Goal: Task Accomplishment & Management: Manage account settings

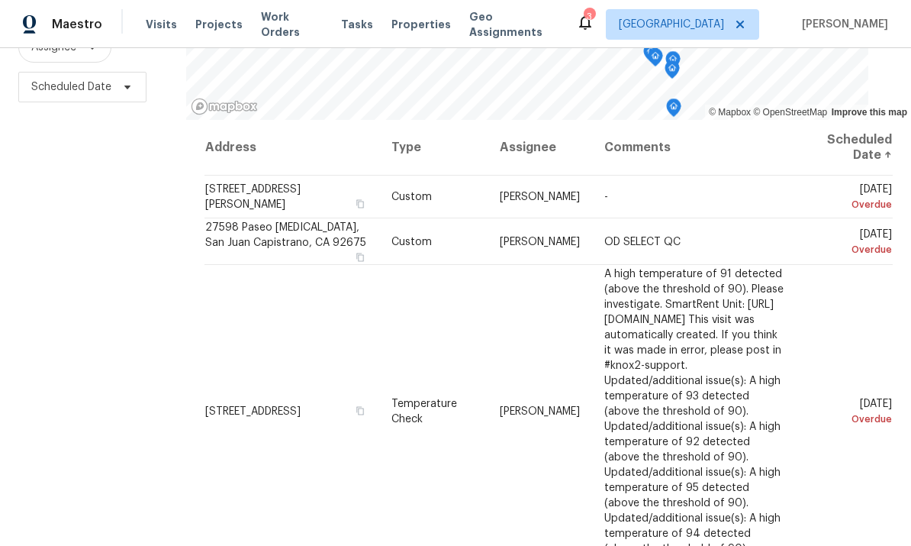
scroll to position [202, 0]
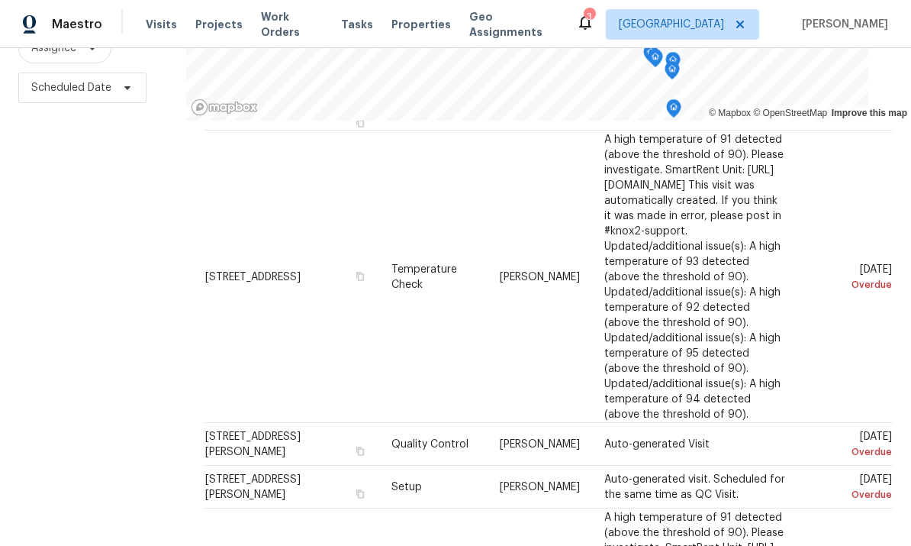
click at [42, 246] on div "Filters Reset ​ Type Assignee Scheduled Date" at bounding box center [93, 224] width 186 height 665
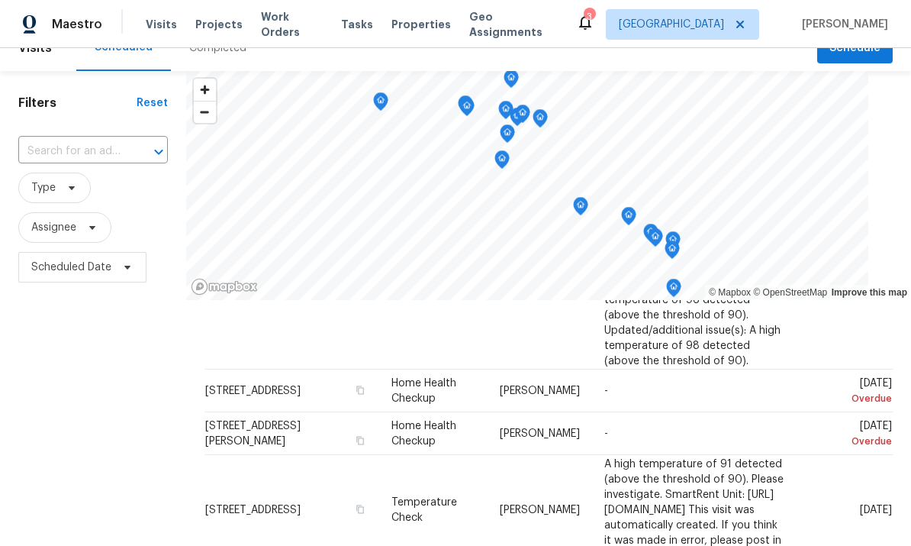
scroll to position [34, 0]
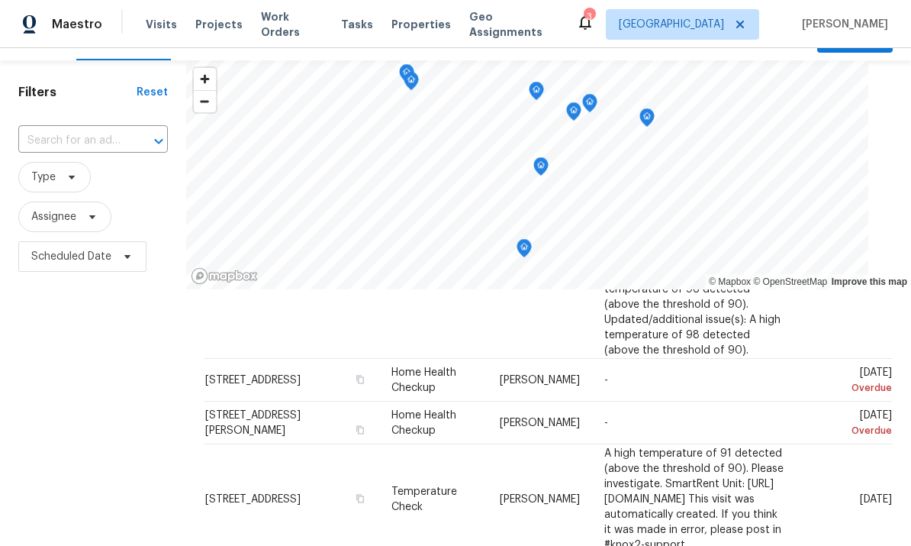
click at [534, 172] on icon "Map marker" at bounding box center [541, 167] width 14 height 18
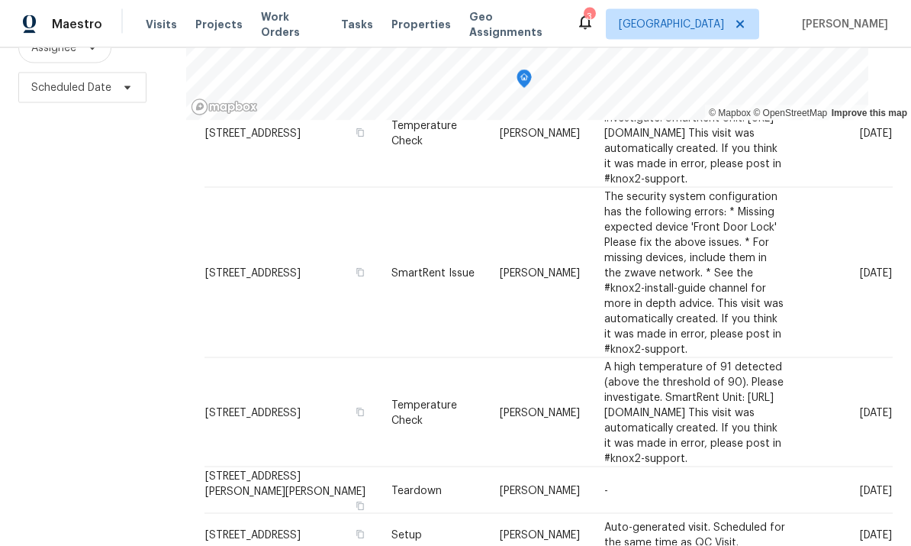
scroll to position [19, 0]
click at [0, 0] on icon at bounding box center [0, 0] width 0 height 0
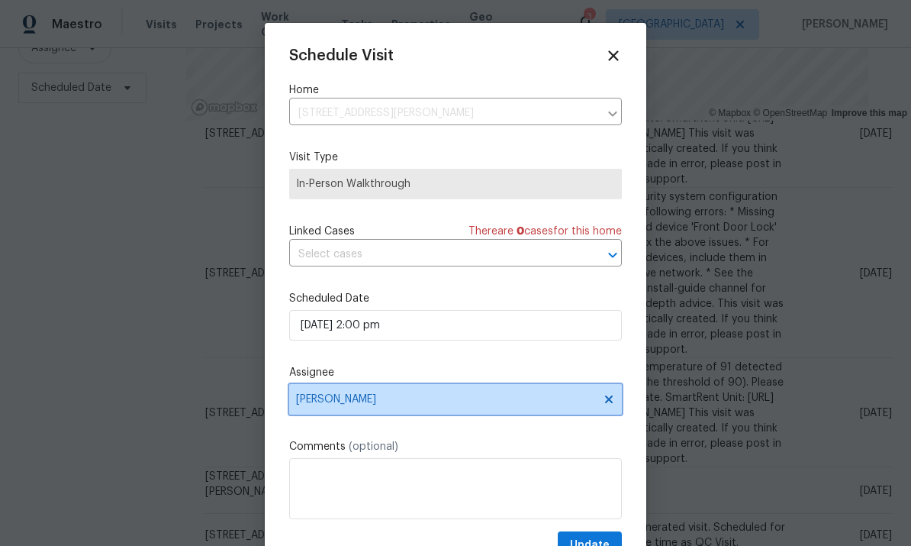
click at [516, 396] on span "[PERSON_NAME]" at bounding box center [455, 399] width 333 height 31
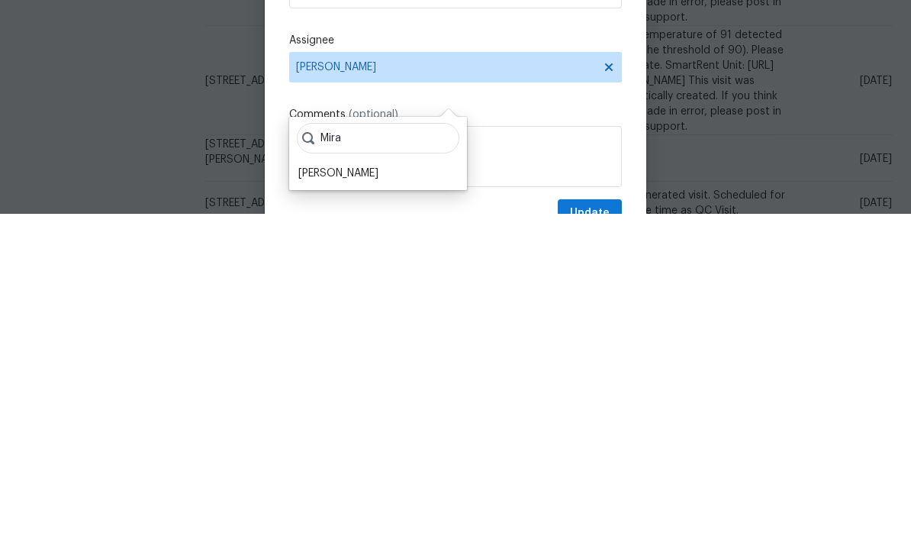
type input "Mira"
click at [369, 497] on div "[PERSON_NAME]" at bounding box center [338, 504] width 80 height 15
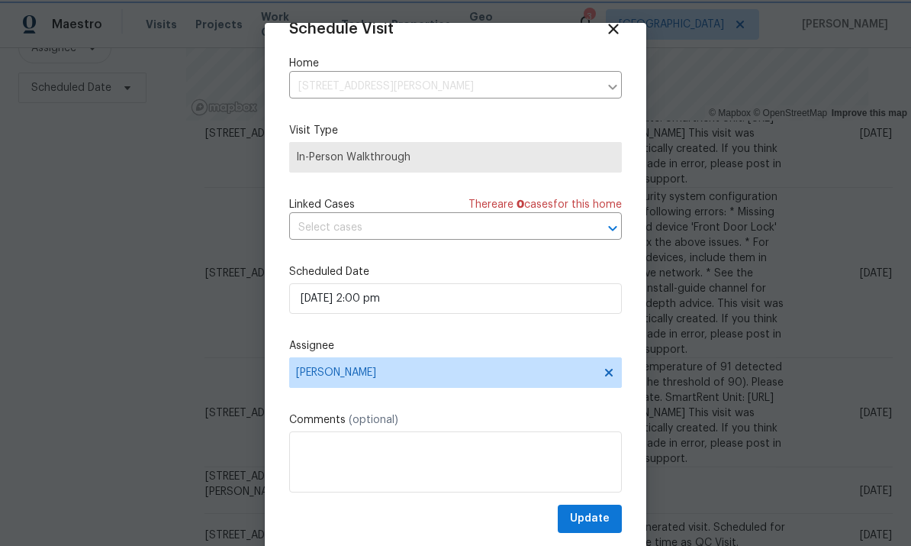
scroll to position [30, 0]
click at [587, 519] on span "Update" at bounding box center [590, 518] width 40 height 19
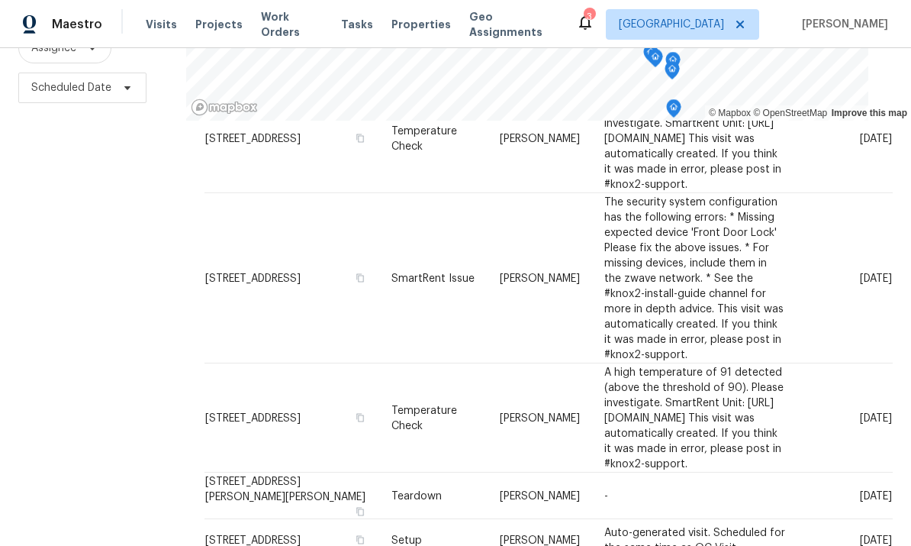
scroll to position [1361, 0]
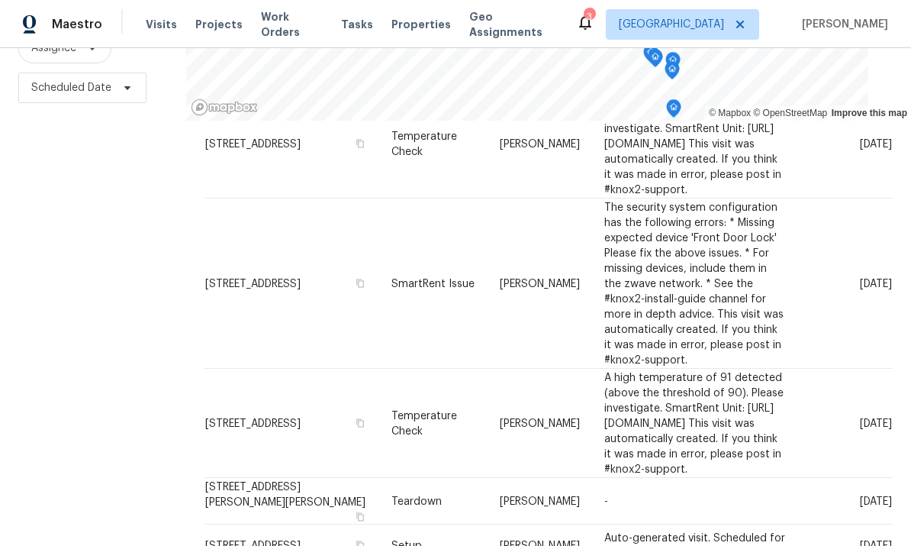
click at [0, 0] on icon at bounding box center [0, 0] width 0 height 0
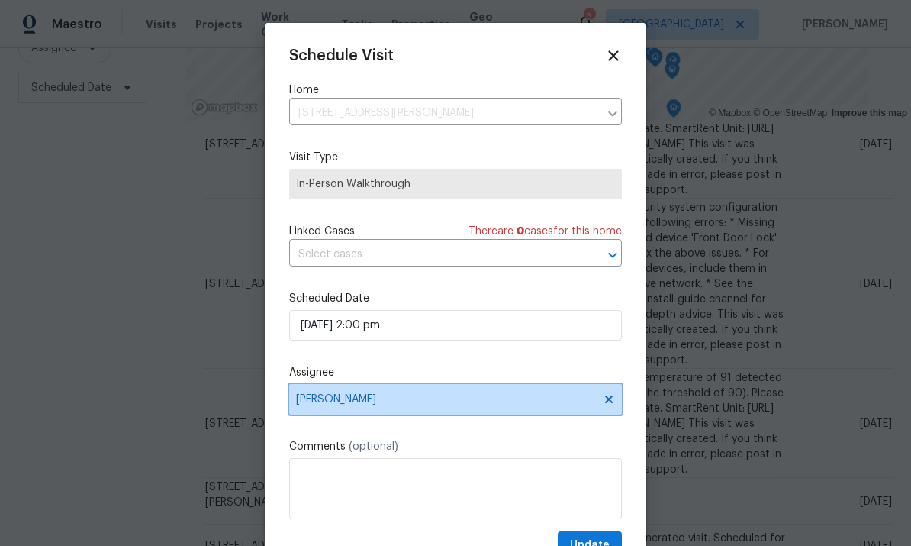
click at [468, 399] on span "[PERSON_NAME]" at bounding box center [445, 399] width 299 height 12
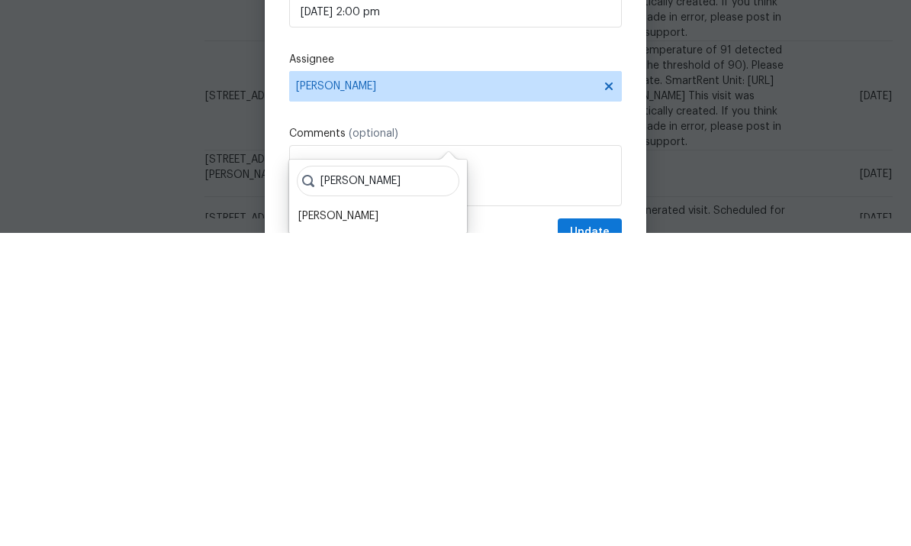
type input "[PERSON_NAME]"
click at [378, 521] on div "[PERSON_NAME]" at bounding box center [338, 528] width 80 height 15
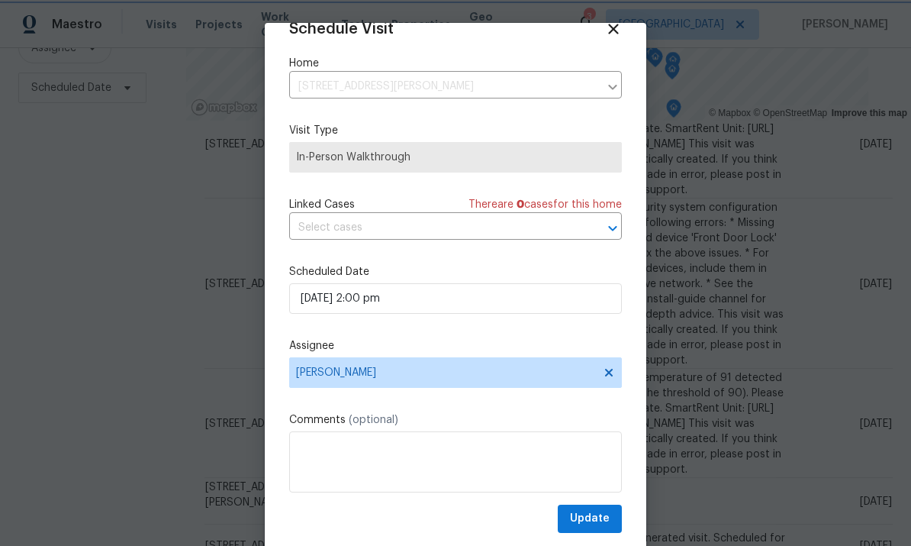
scroll to position [30, 0]
click at [587, 517] on span "Update" at bounding box center [590, 518] width 40 height 19
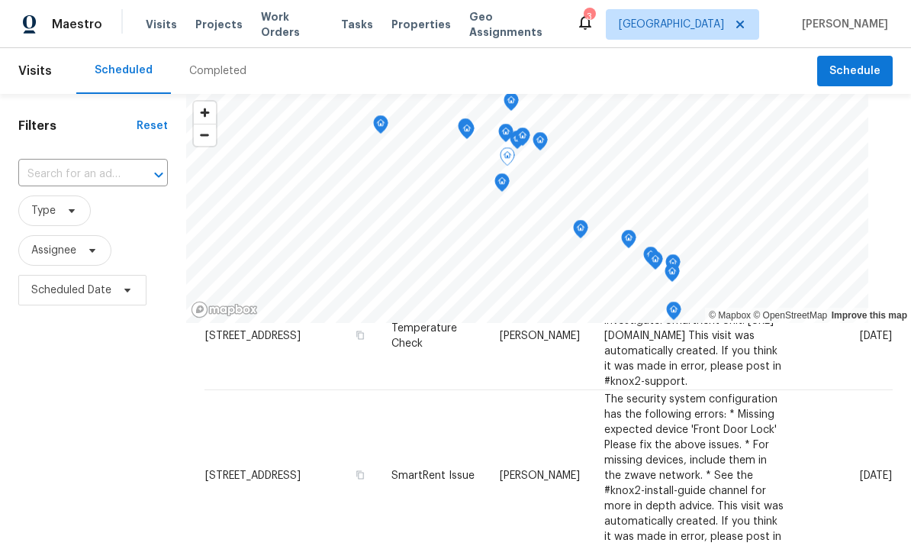
scroll to position [0, 0]
click at [150, 166] on icon "Open" at bounding box center [159, 175] width 18 height 18
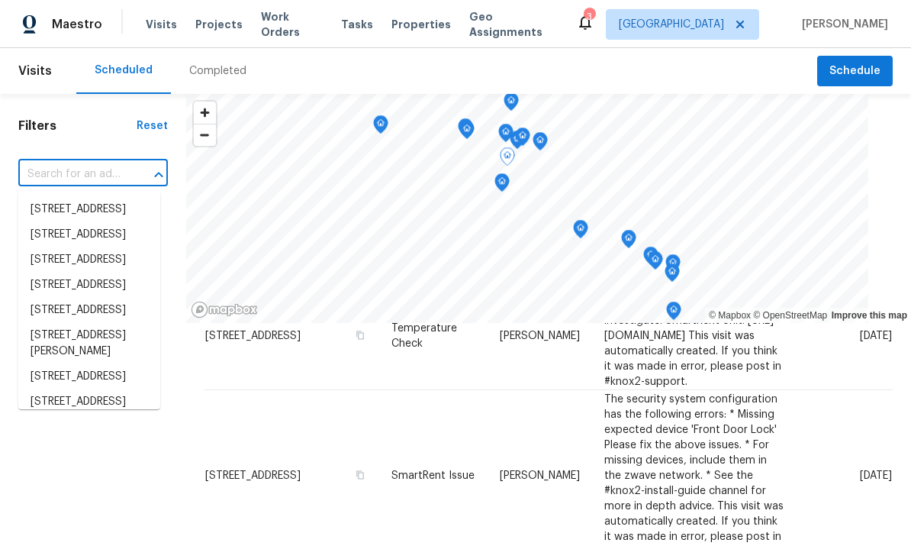
click at [130, 163] on div "​" at bounding box center [93, 175] width 150 height 24
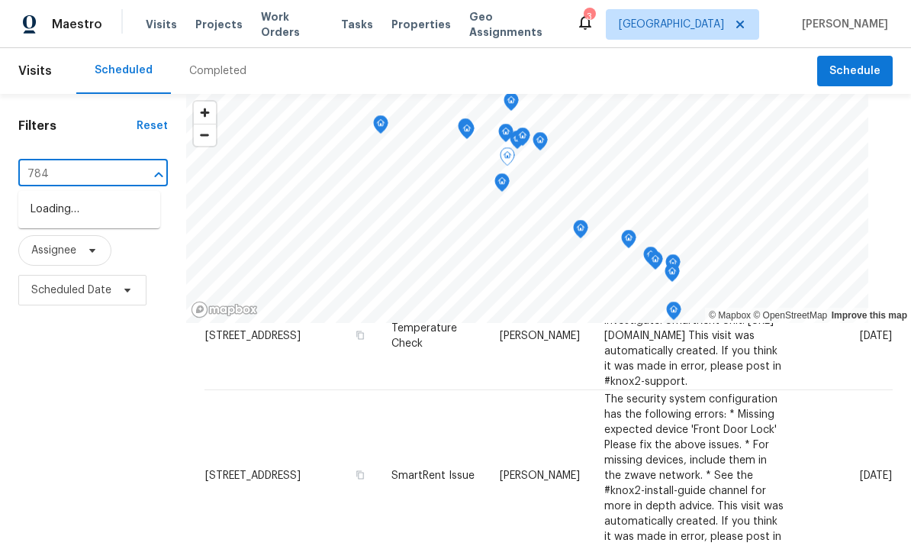
type input "7840"
click at [45, 197] on li "[STREET_ADDRESS][PERSON_NAME]" at bounding box center [89, 217] width 142 height 41
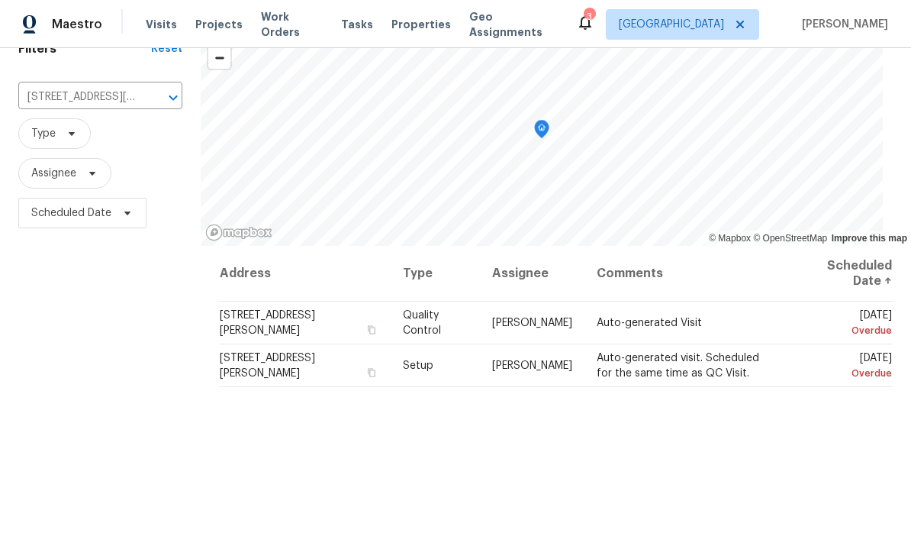
scroll to position [69, 0]
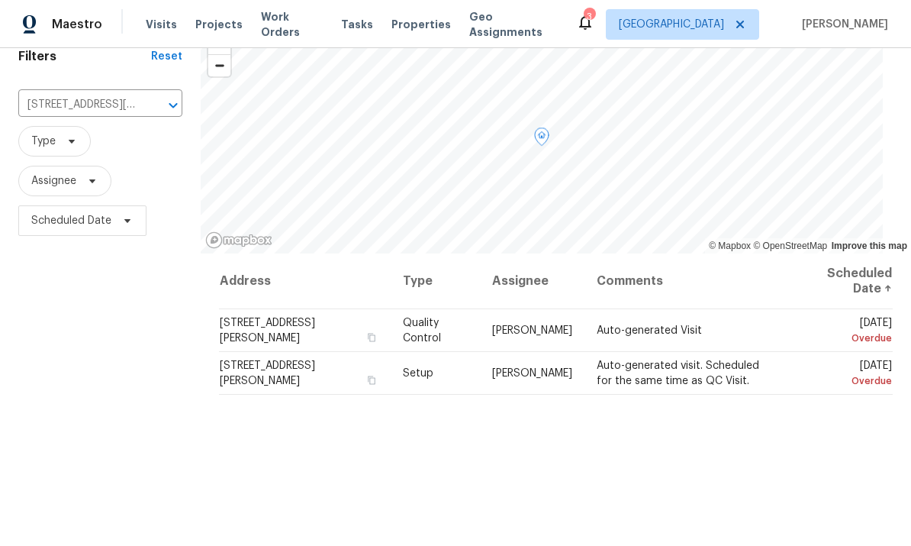
click at [0, 0] on icon at bounding box center [0, 0] width 0 height 0
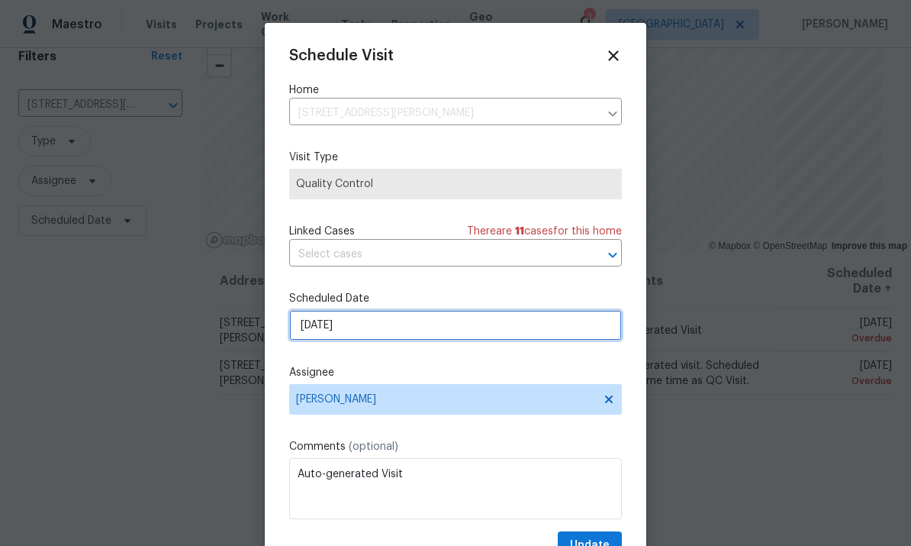
click at [426, 336] on input "[DATE]" at bounding box center [455, 325] width 333 height 31
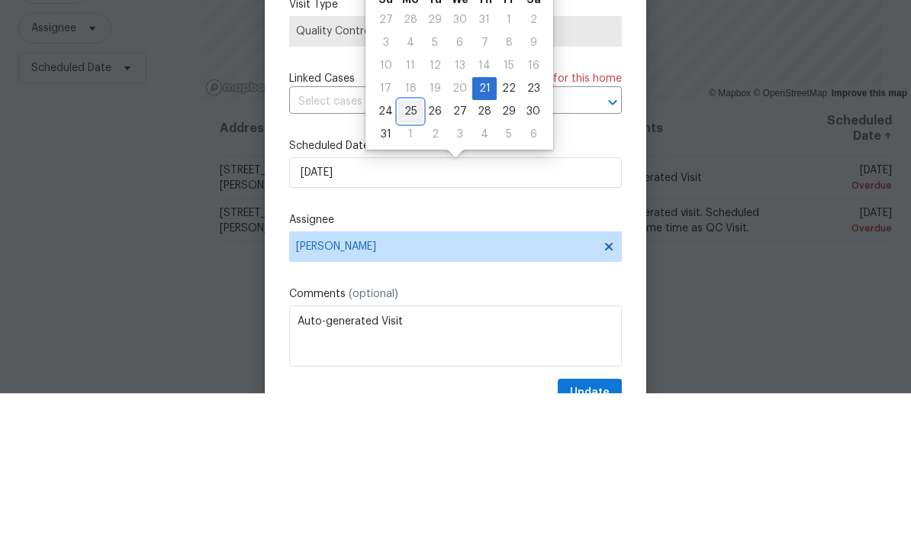
click at [414, 253] on div "25" at bounding box center [410, 263] width 24 height 21
type input "[DATE]"
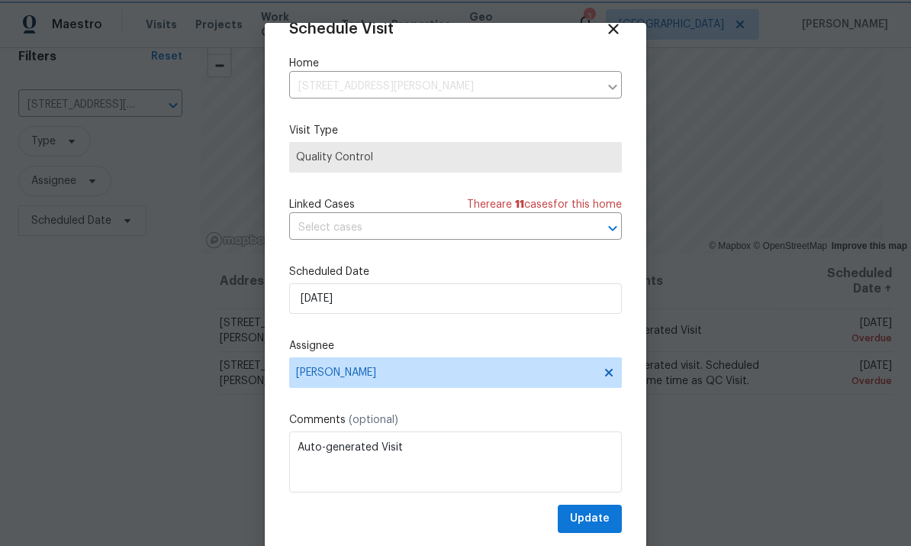
scroll to position [30, 0]
click at [594, 517] on span "Update" at bounding box center [590, 518] width 40 height 19
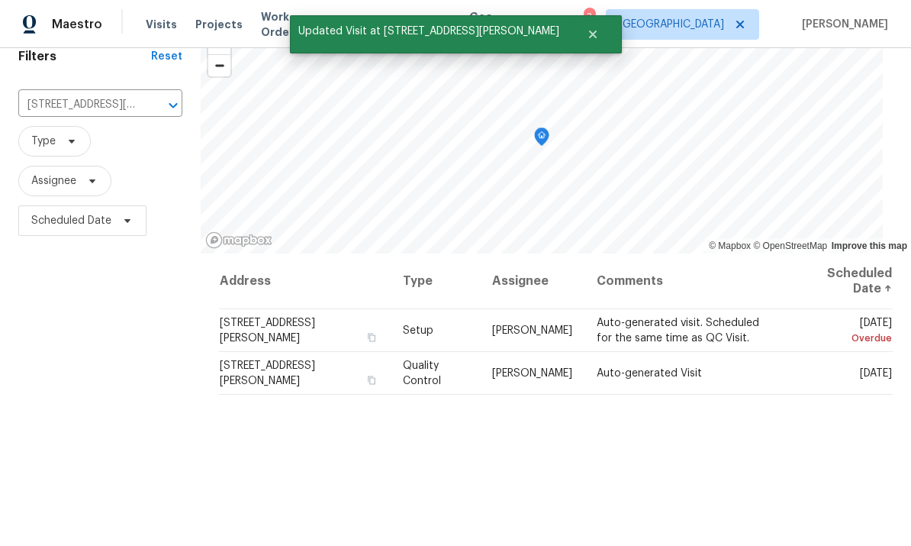
scroll to position [54, 0]
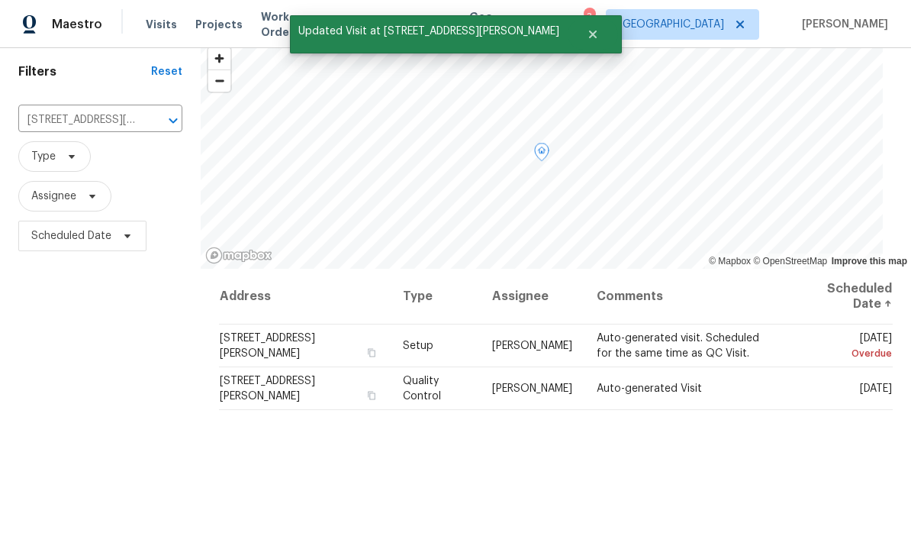
click at [0, 0] on icon at bounding box center [0, 0] width 0 height 0
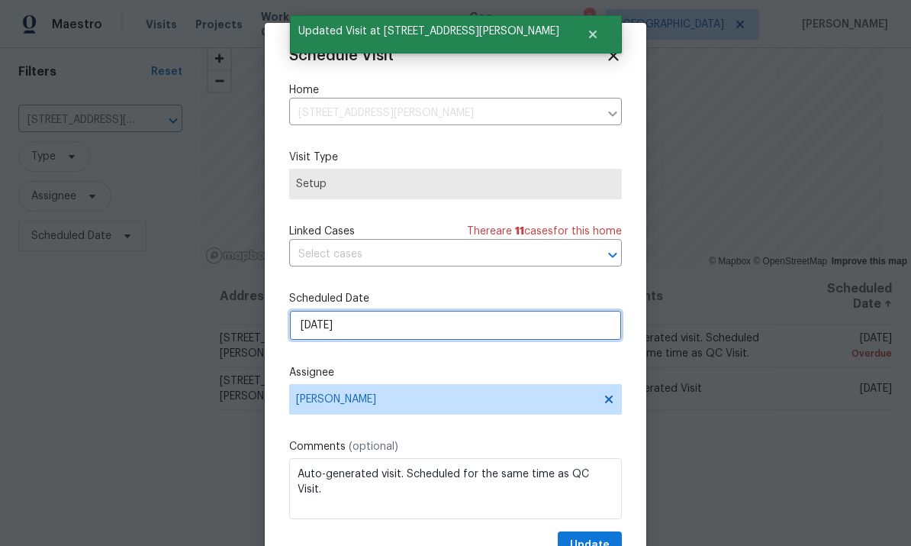
click at [441, 340] on input "[DATE]" at bounding box center [455, 325] width 333 height 31
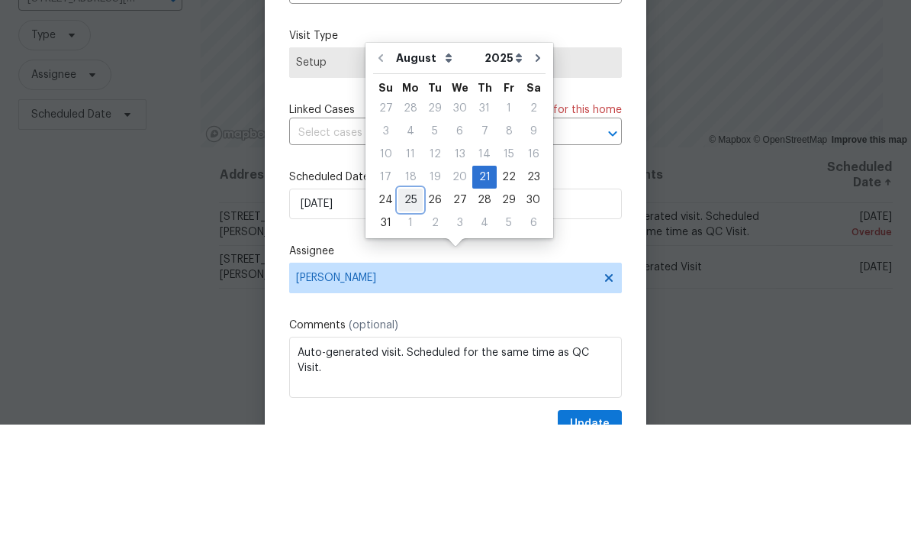
click at [410, 311] on div "25" at bounding box center [410, 321] width 24 height 21
type input "[DATE]"
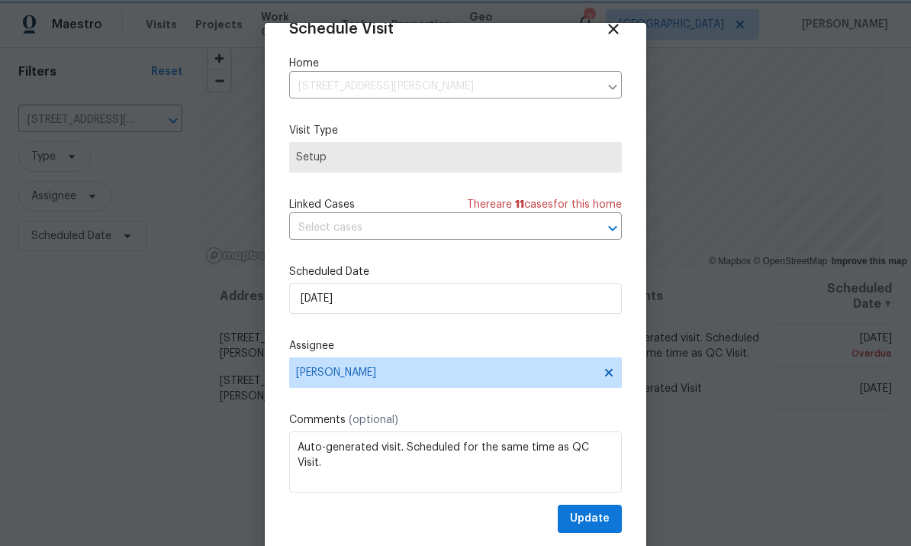
scroll to position [30, 0]
click at [587, 517] on span "Update" at bounding box center [590, 518] width 40 height 19
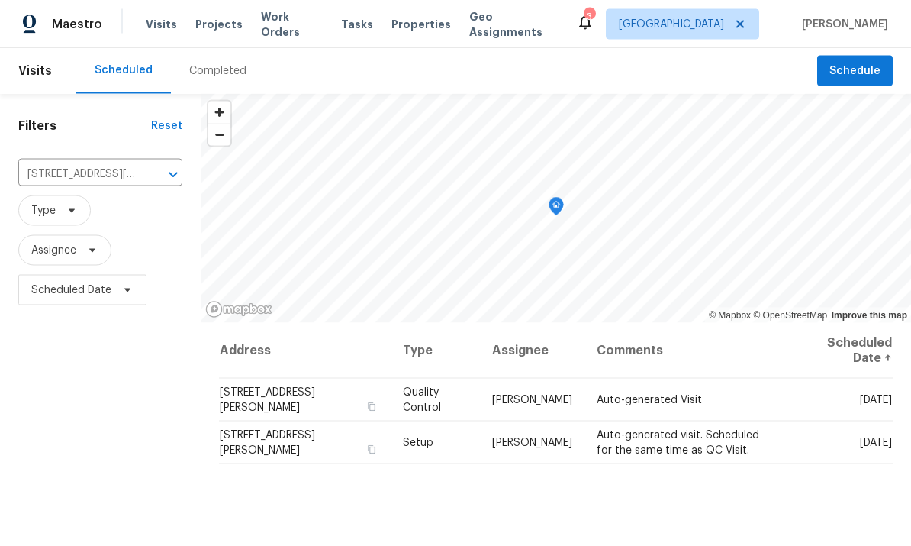
scroll to position [2, 0]
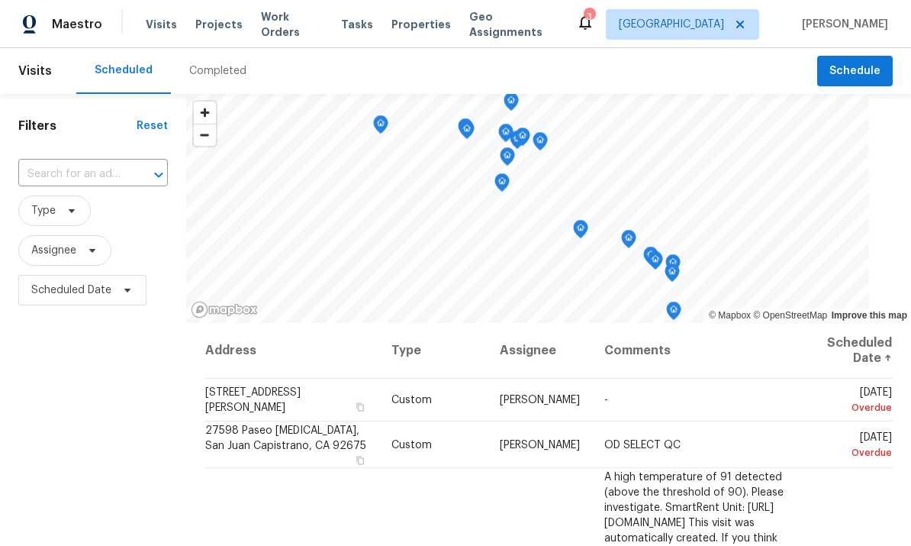
scroll to position [2, 0]
click at [417, 21] on span "Properties" at bounding box center [421, 24] width 60 height 15
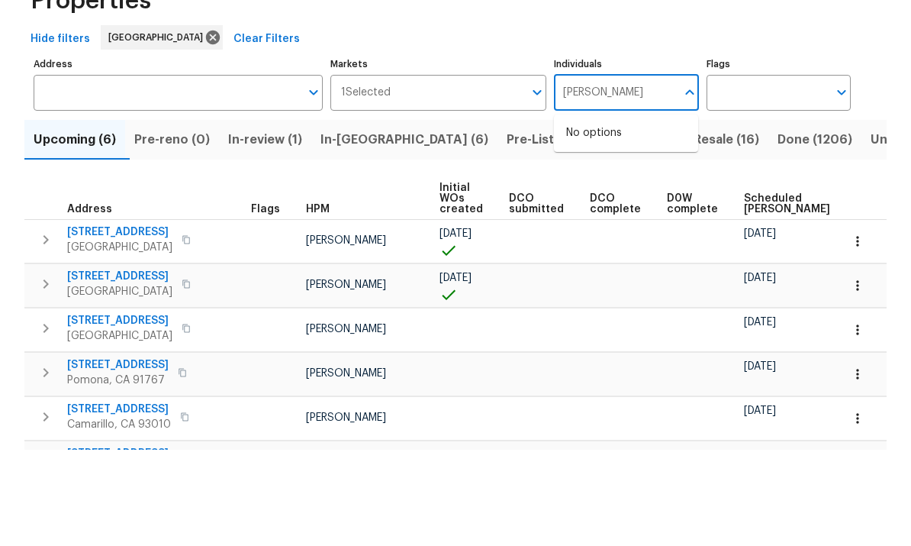
scroll to position [57, 0]
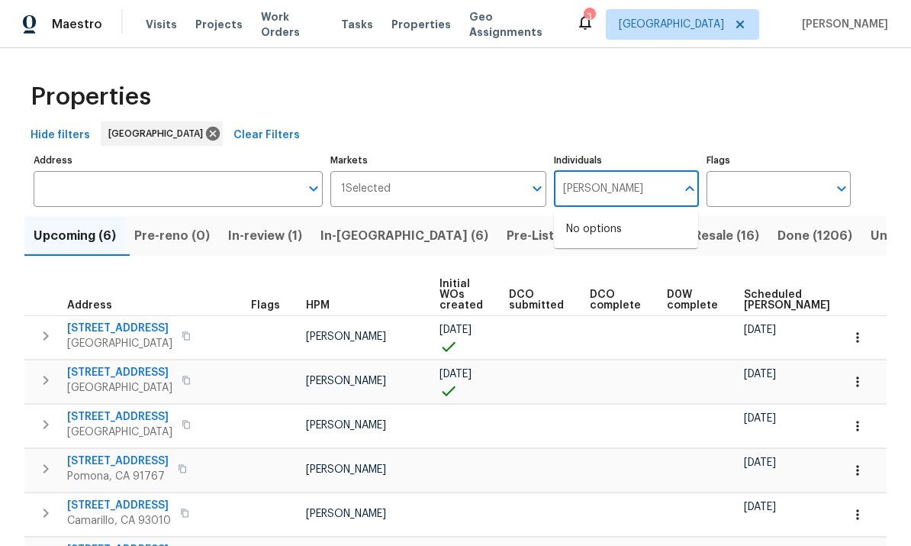
click at [639, 171] on input "frank sa" at bounding box center [614, 189] width 121 height 36
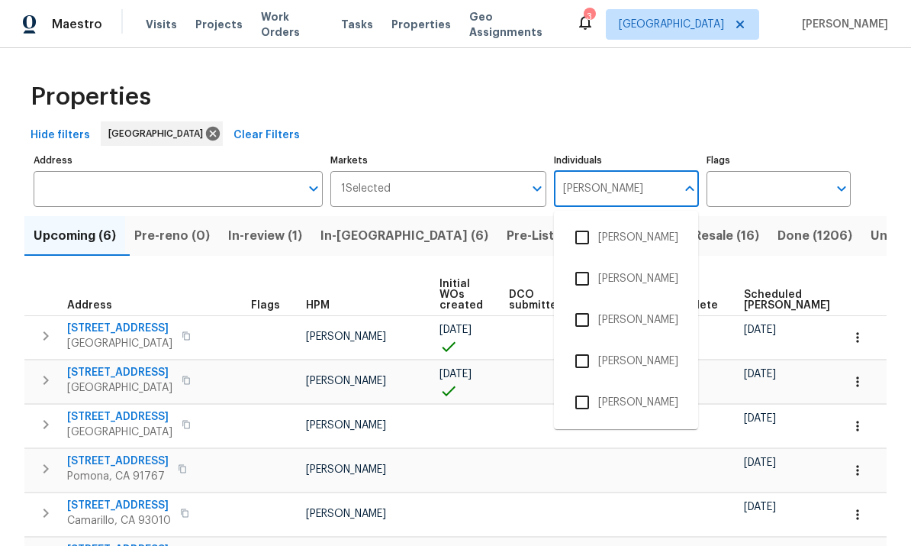
type input "frank"
click at [591, 386] on input "checkbox" at bounding box center [582, 402] width 32 height 32
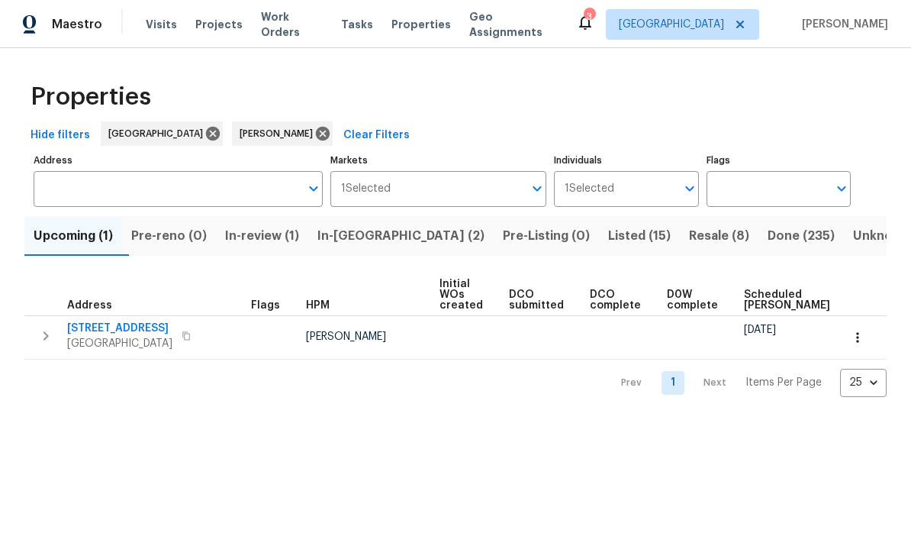
click at [689, 237] on span "Resale (8)" at bounding box center [719, 235] width 60 height 21
click at [689, 236] on span "Resale (8)" at bounding box center [719, 235] width 60 height 21
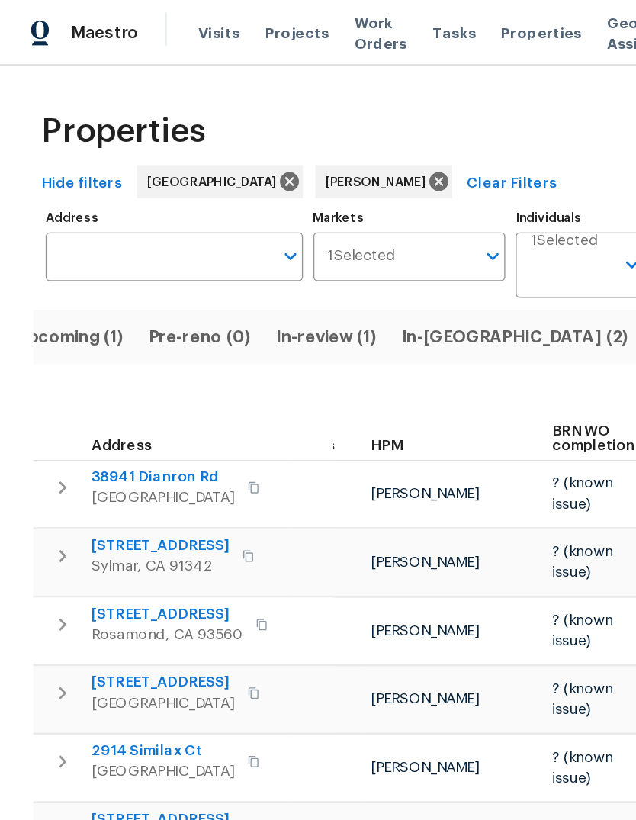
scroll to position [0, 23]
